Goal: Information Seeking & Learning: Compare options

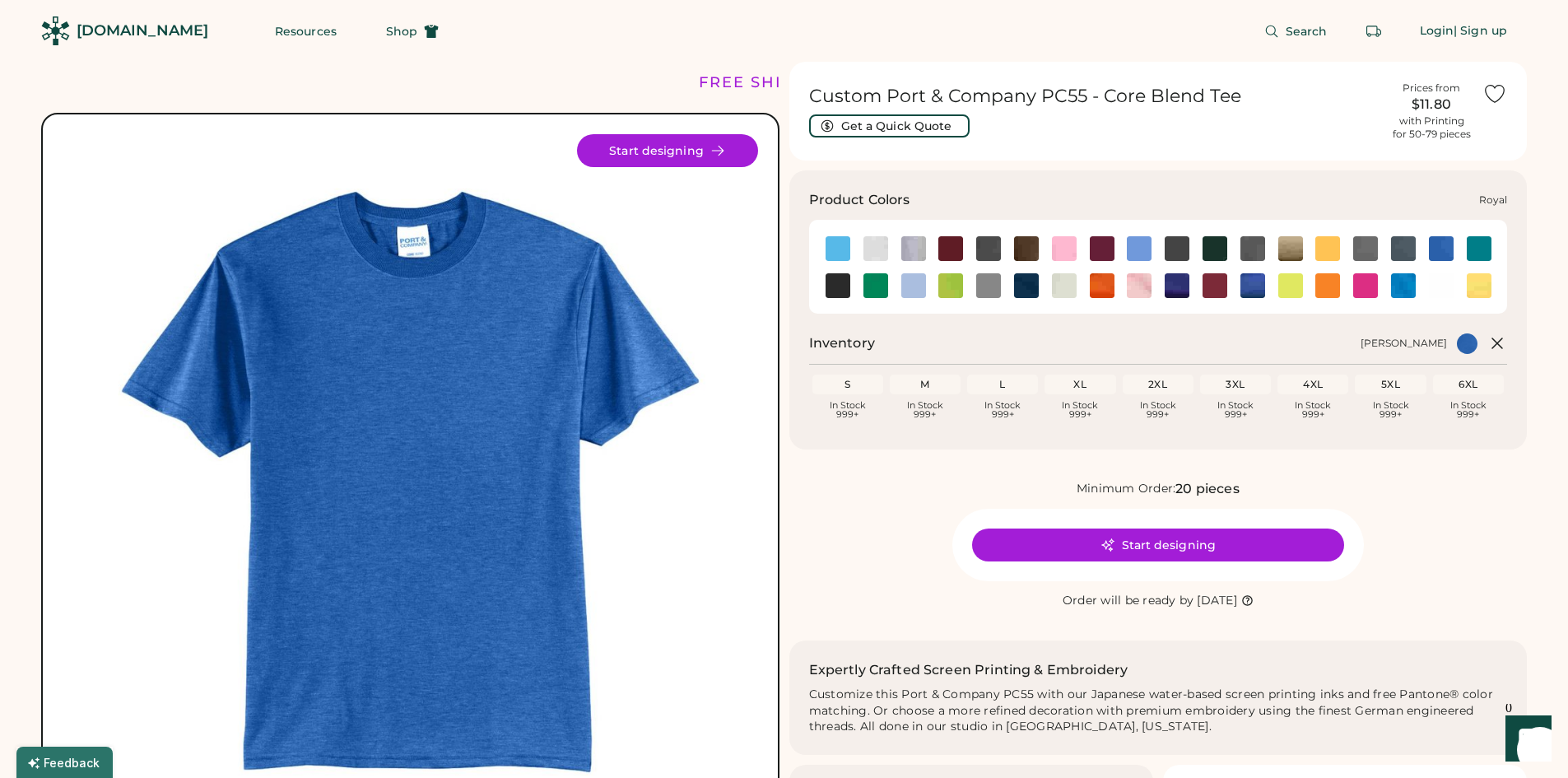
click at [1265, 285] on div at bounding box center [1253, 285] width 38 height 25
click at [1257, 285] on img at bounding box center [1253, 285] width 25 height 25
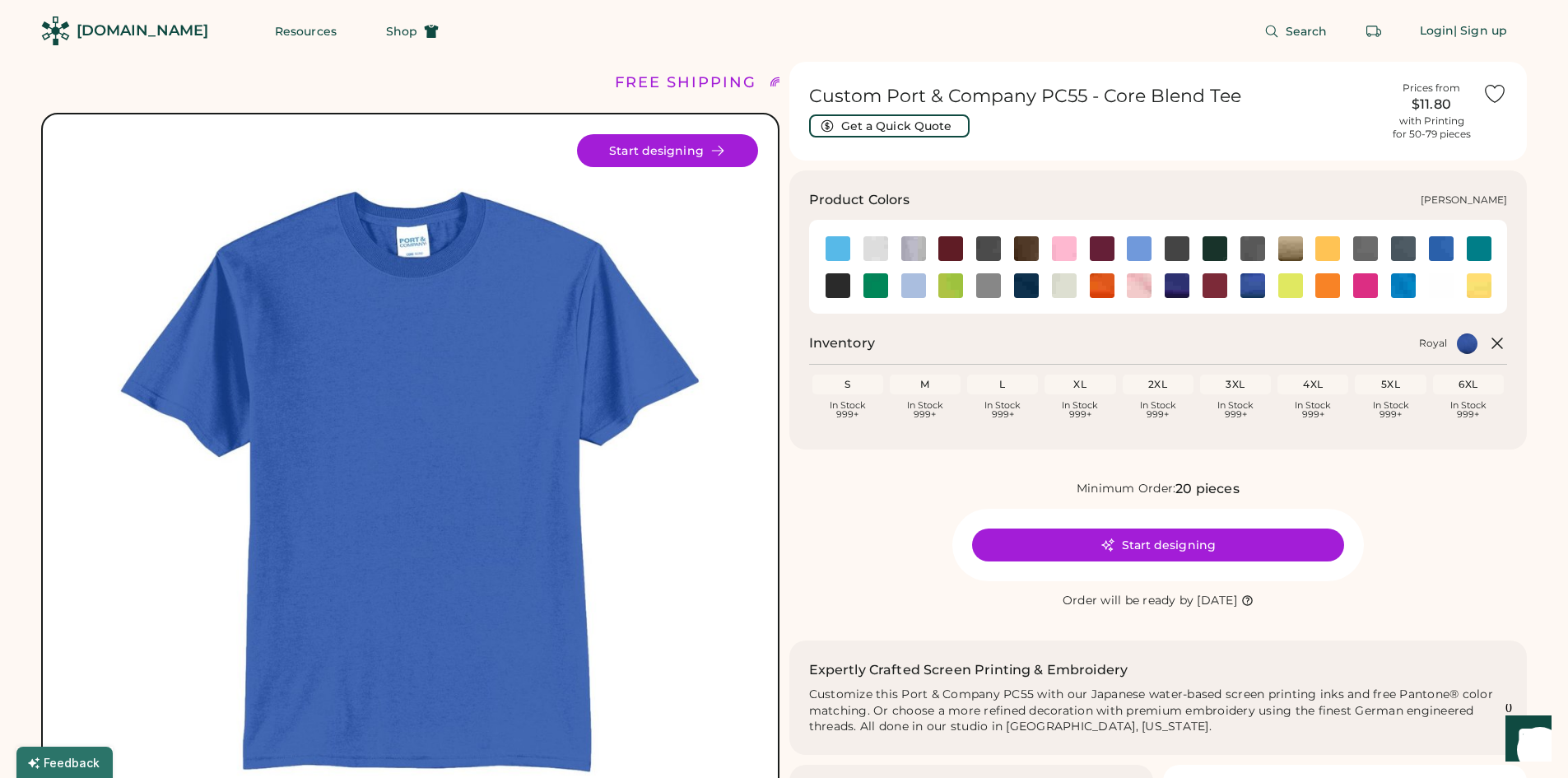
click at [1445, 248] on img at bounding box center [1442, 248] width 25 height 25
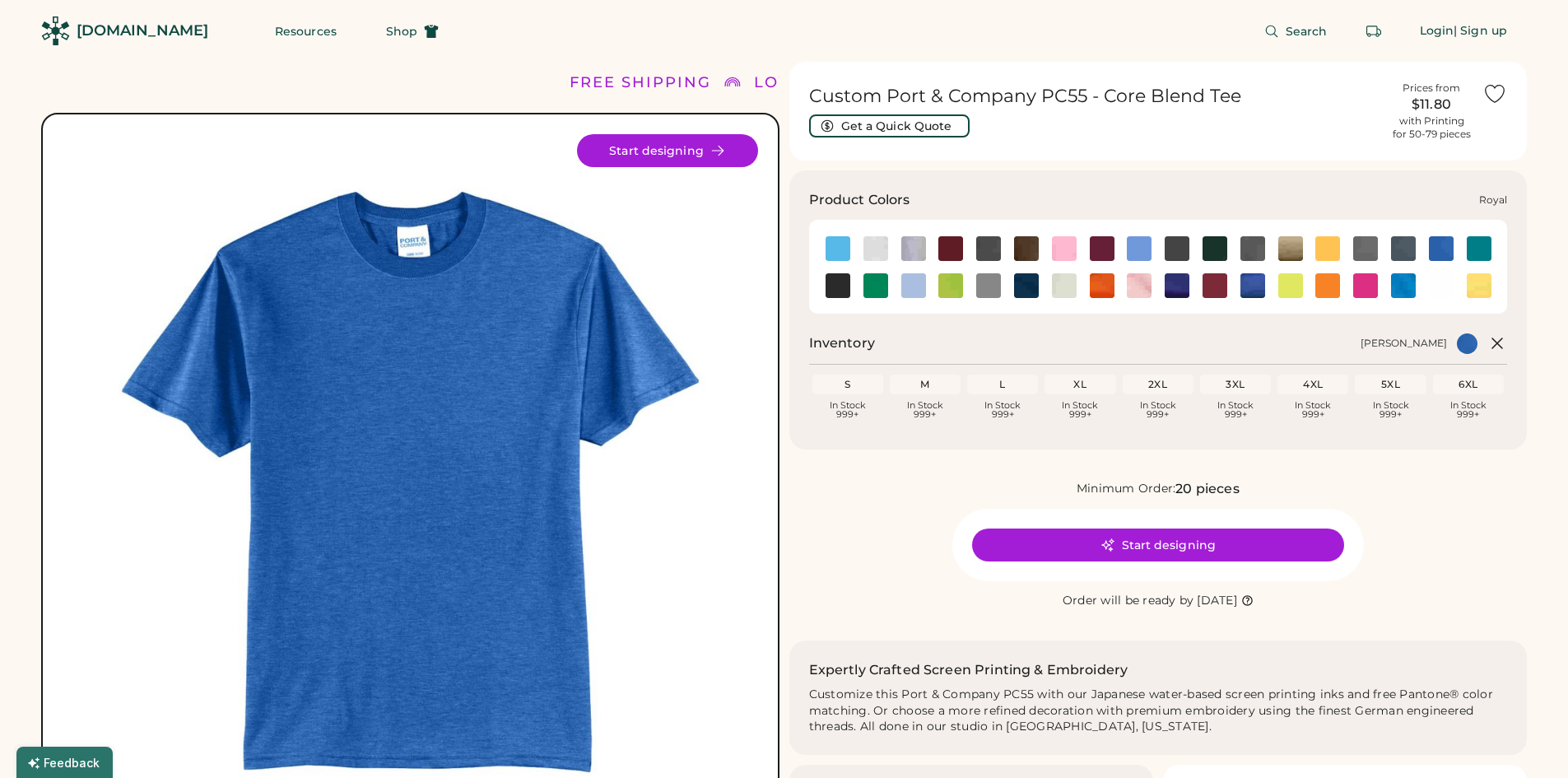
click at [1261, 285] on img at bounding box center [1253, 285] width 25 height 25
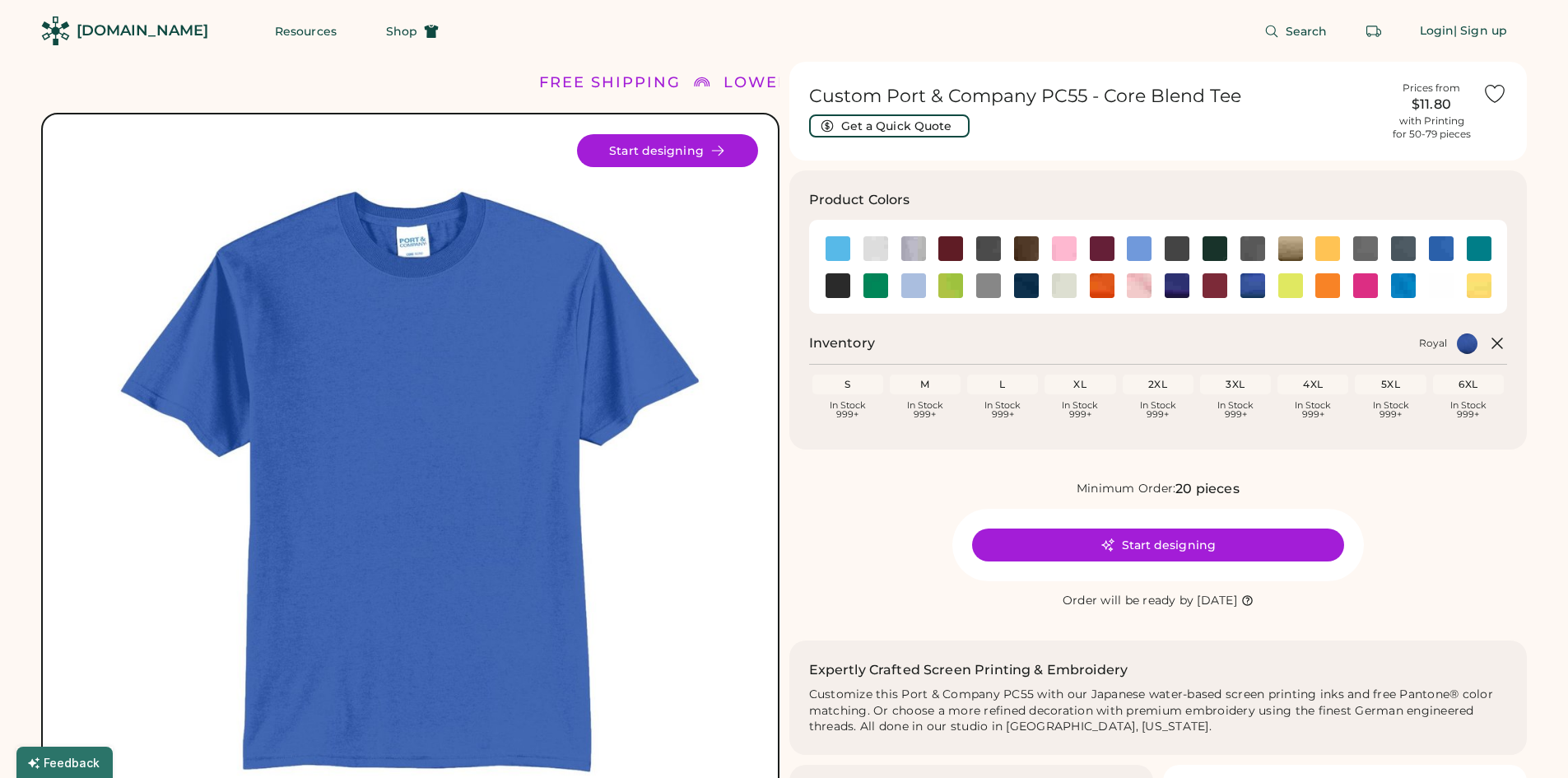
click at [462, 351] on img at bounding box center [410, 481] width 695 height 695
click at [919, 293] on img at bounding box center [914, 285] width 25 height 25
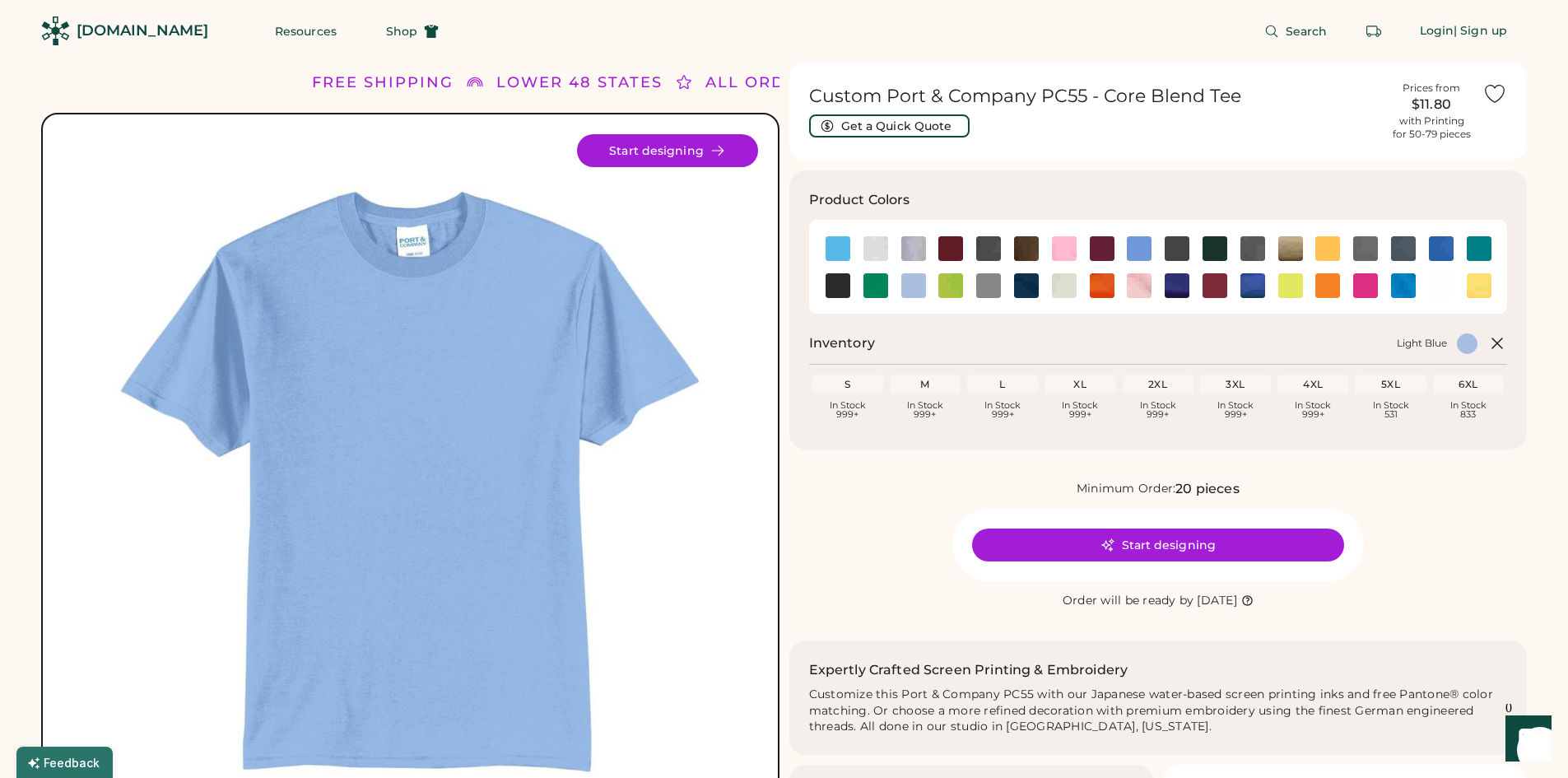
click at [435, 333] on img at bounding box center [410, 481] width 695 height 695
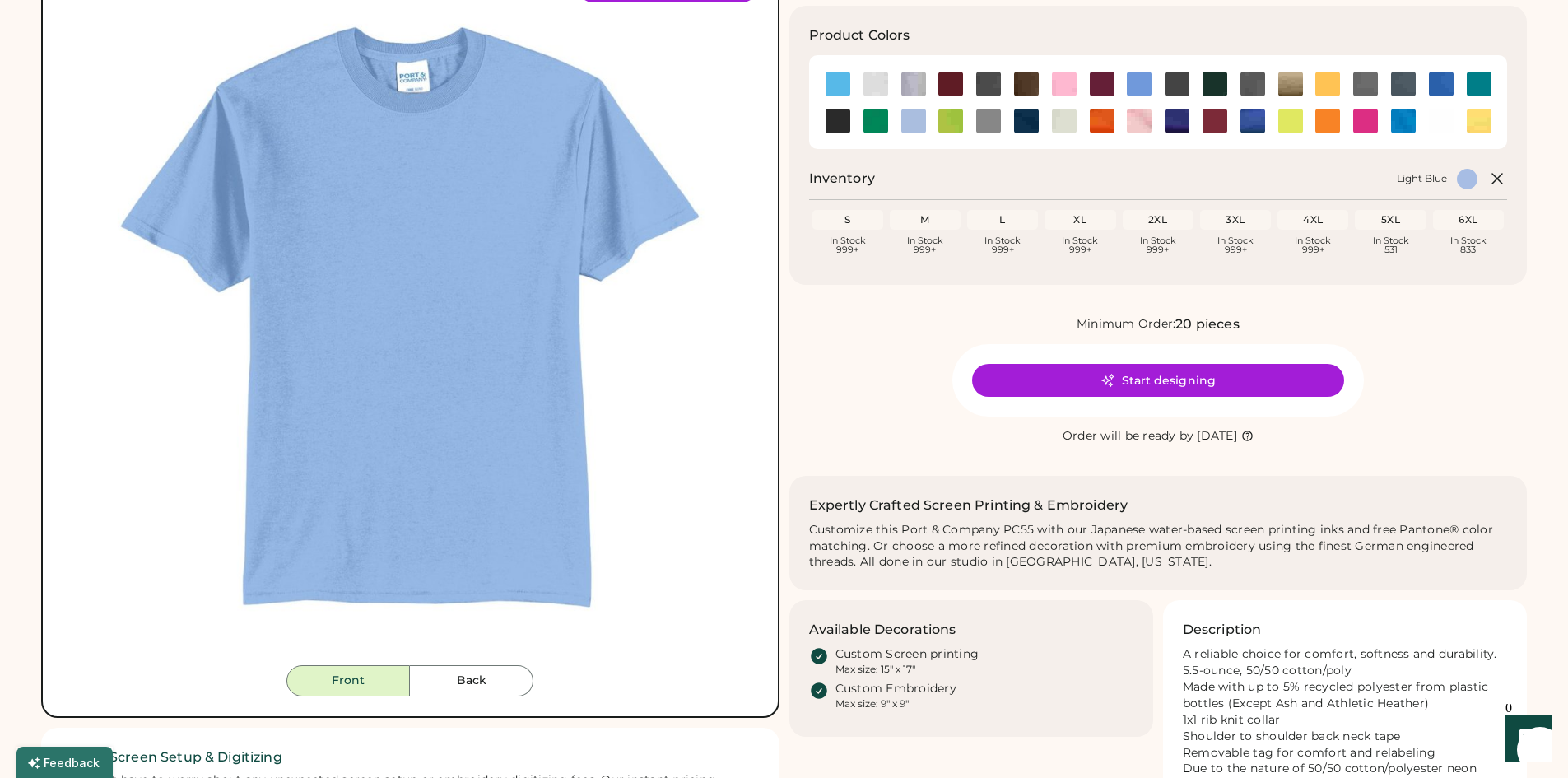
scroll to position [576, 0]
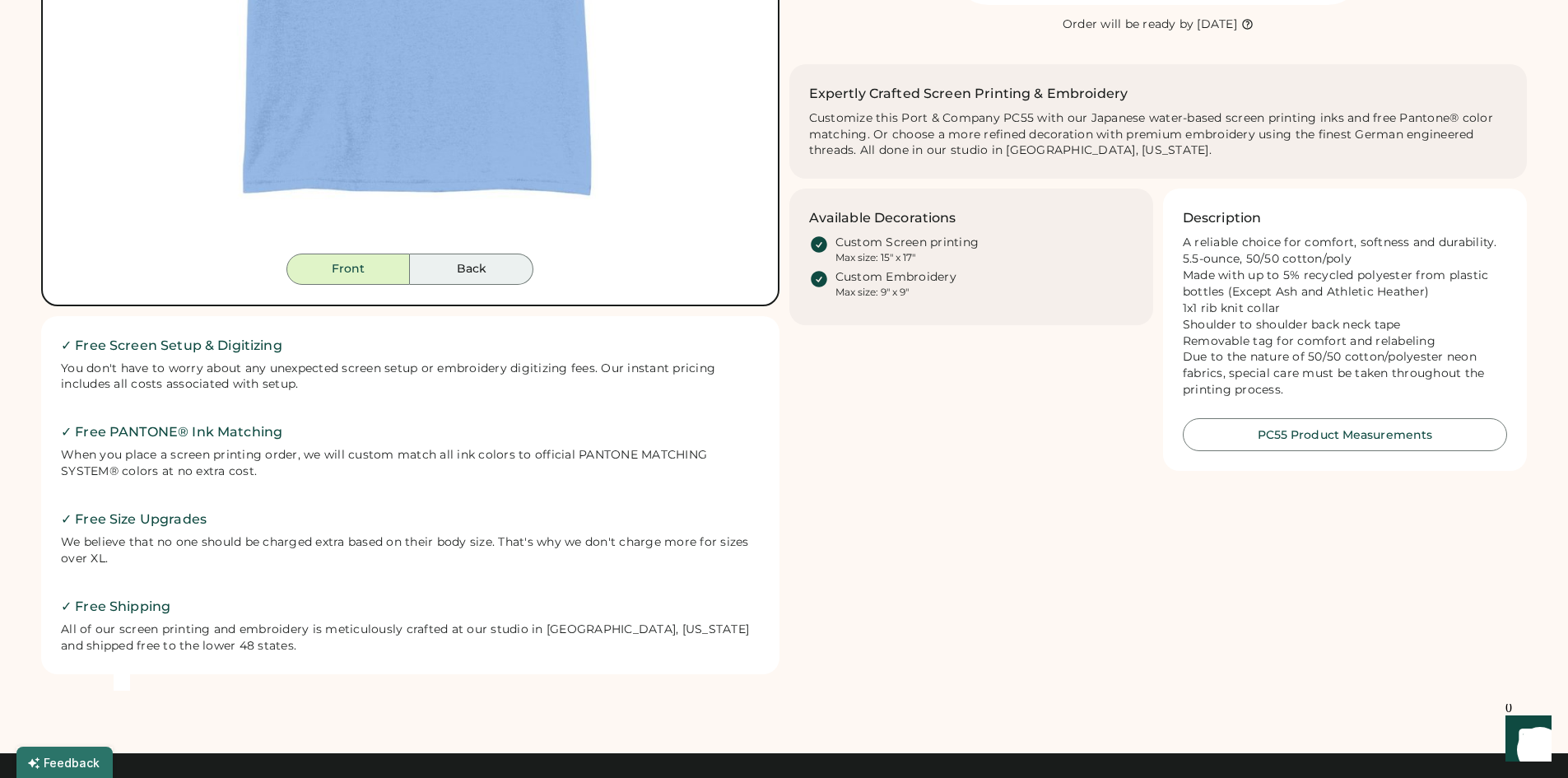
click at [456, 261] on button "Back" at bounding box center [472, 269] width 124 height 31
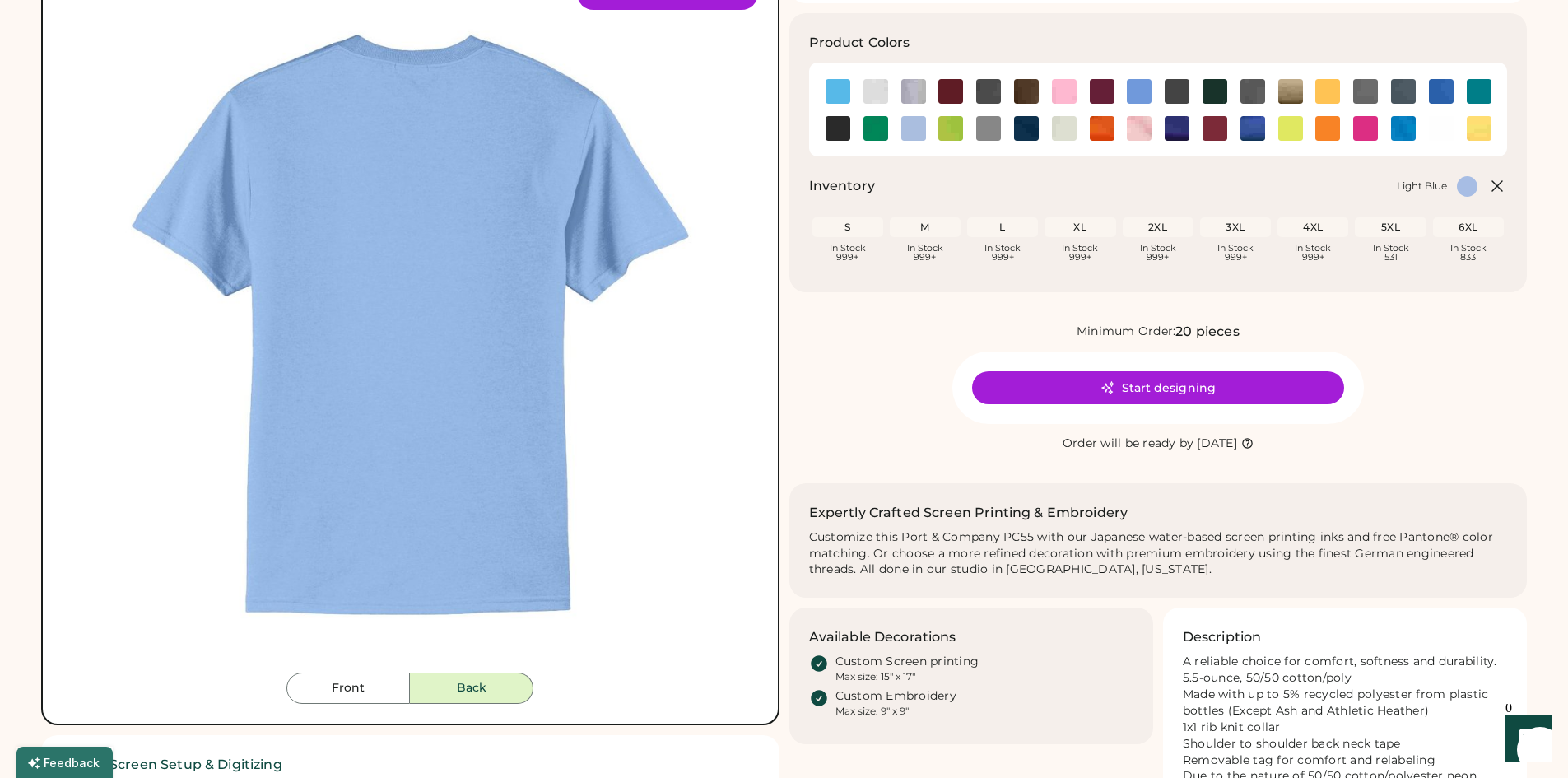
scroll to position [0, 0]
